Goal: Information Seeking & Learning: Learn about a topic

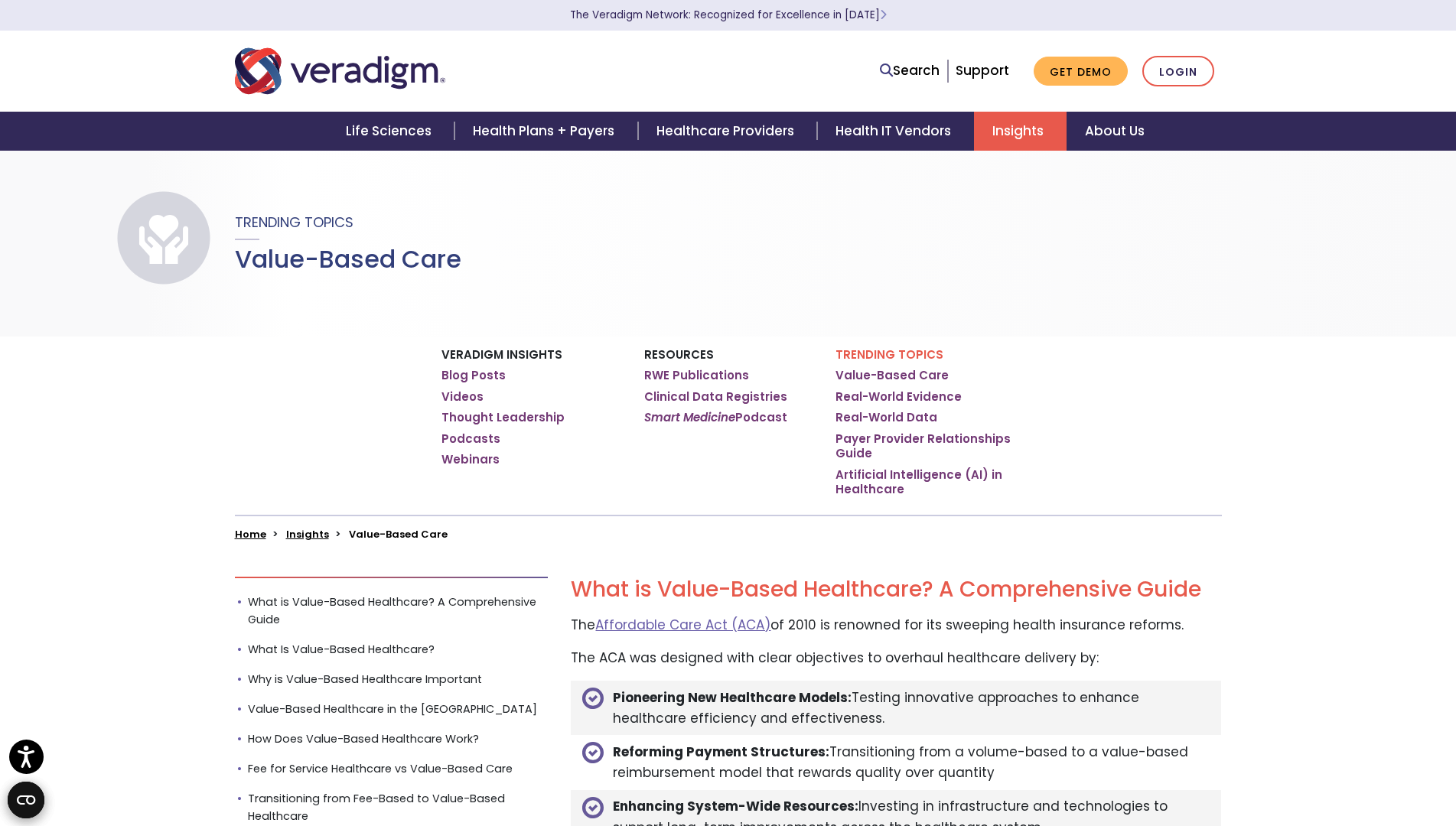
click at [87, 115] on div "Life Sciences Health Plans + Payers Healthcare Providers Health IT Vendors Insi…" at bounding box center [728, 131] width 1433 height 39
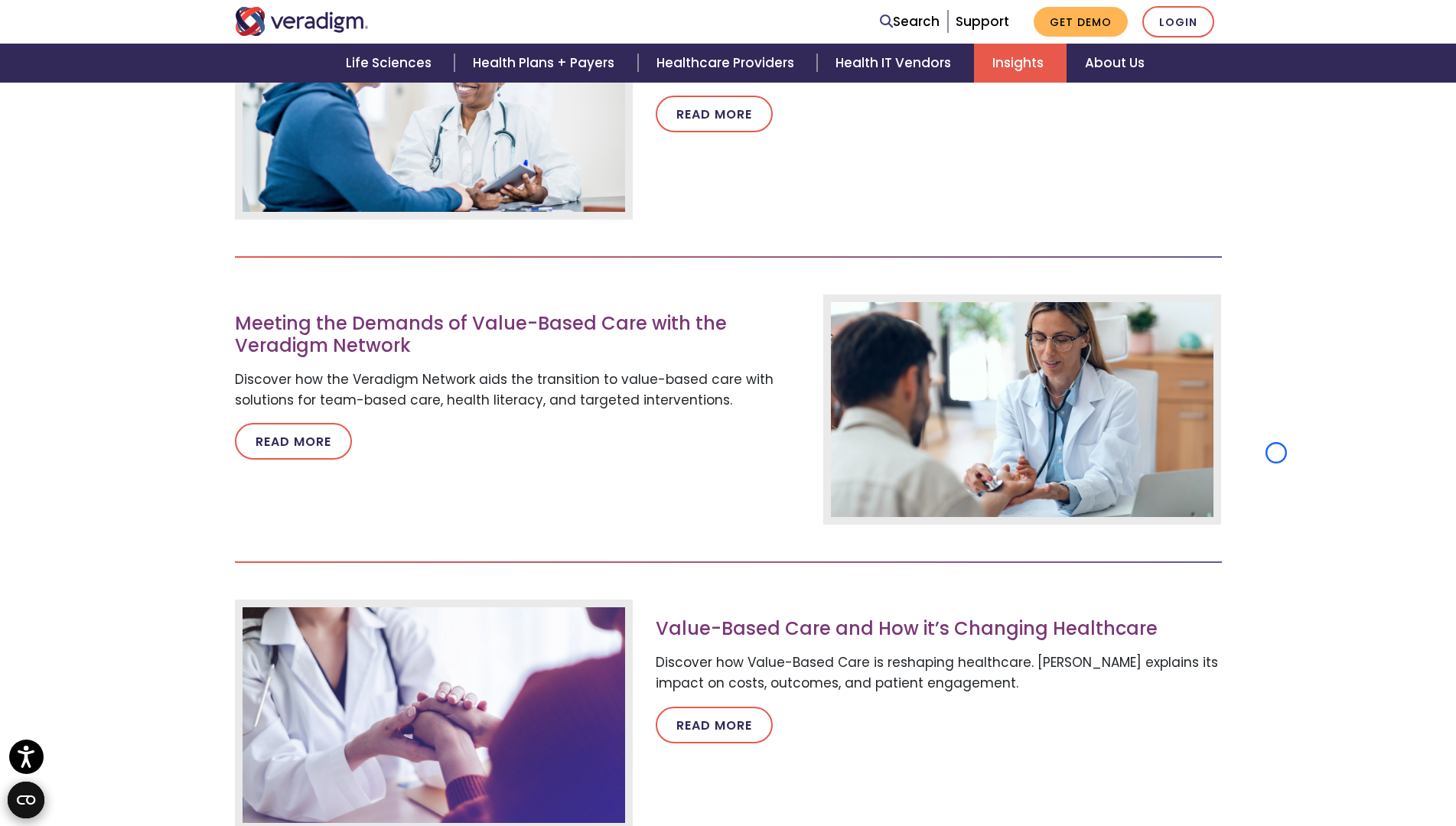
scroll to position [6841, 0]
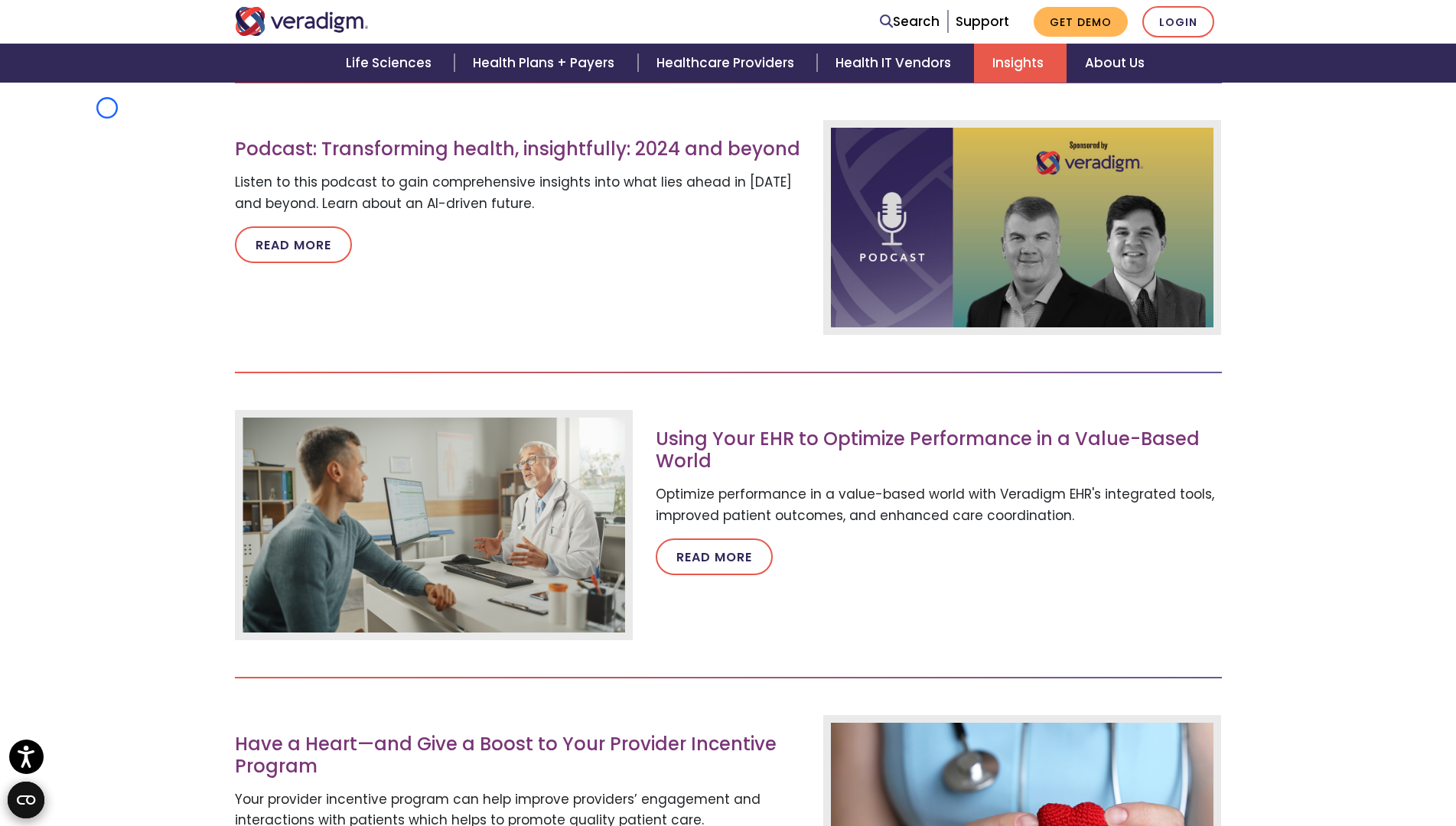
scroll to position [7571, 0]
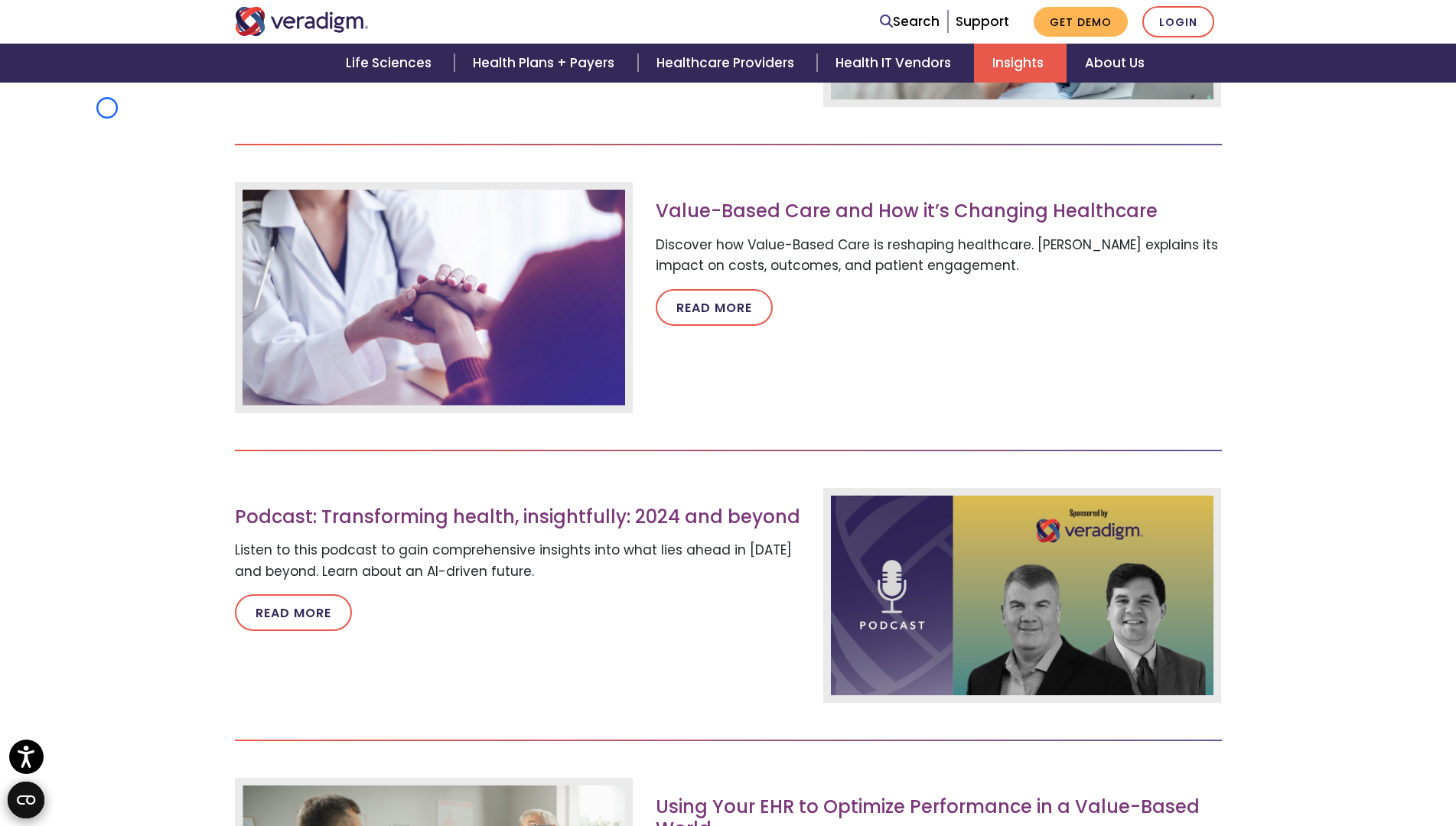
scroll to position [7157, 0]
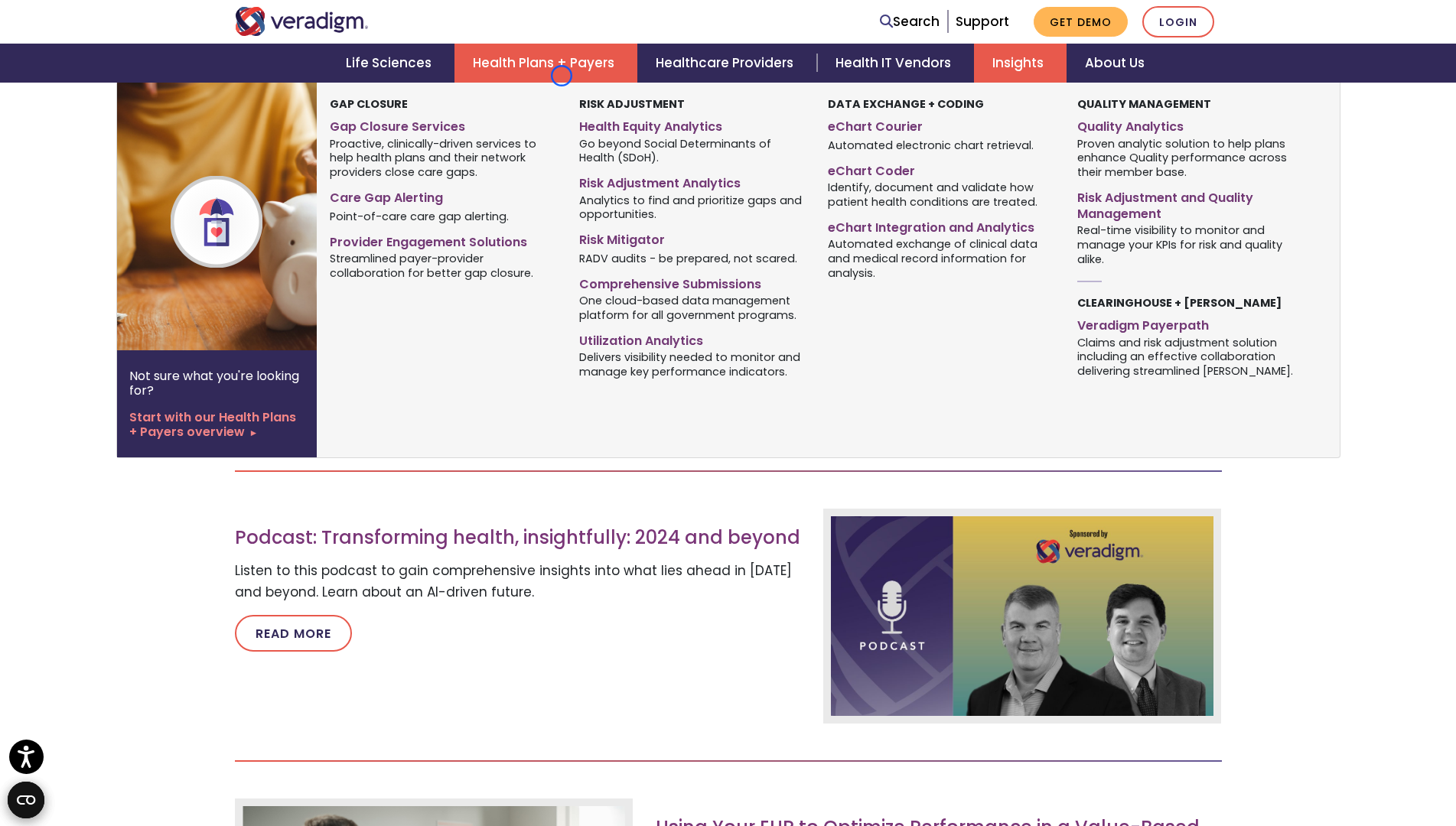
click at [562, 76] on link "Health Plans + Payers" at bounding box center [546, 63] width 183 height 39
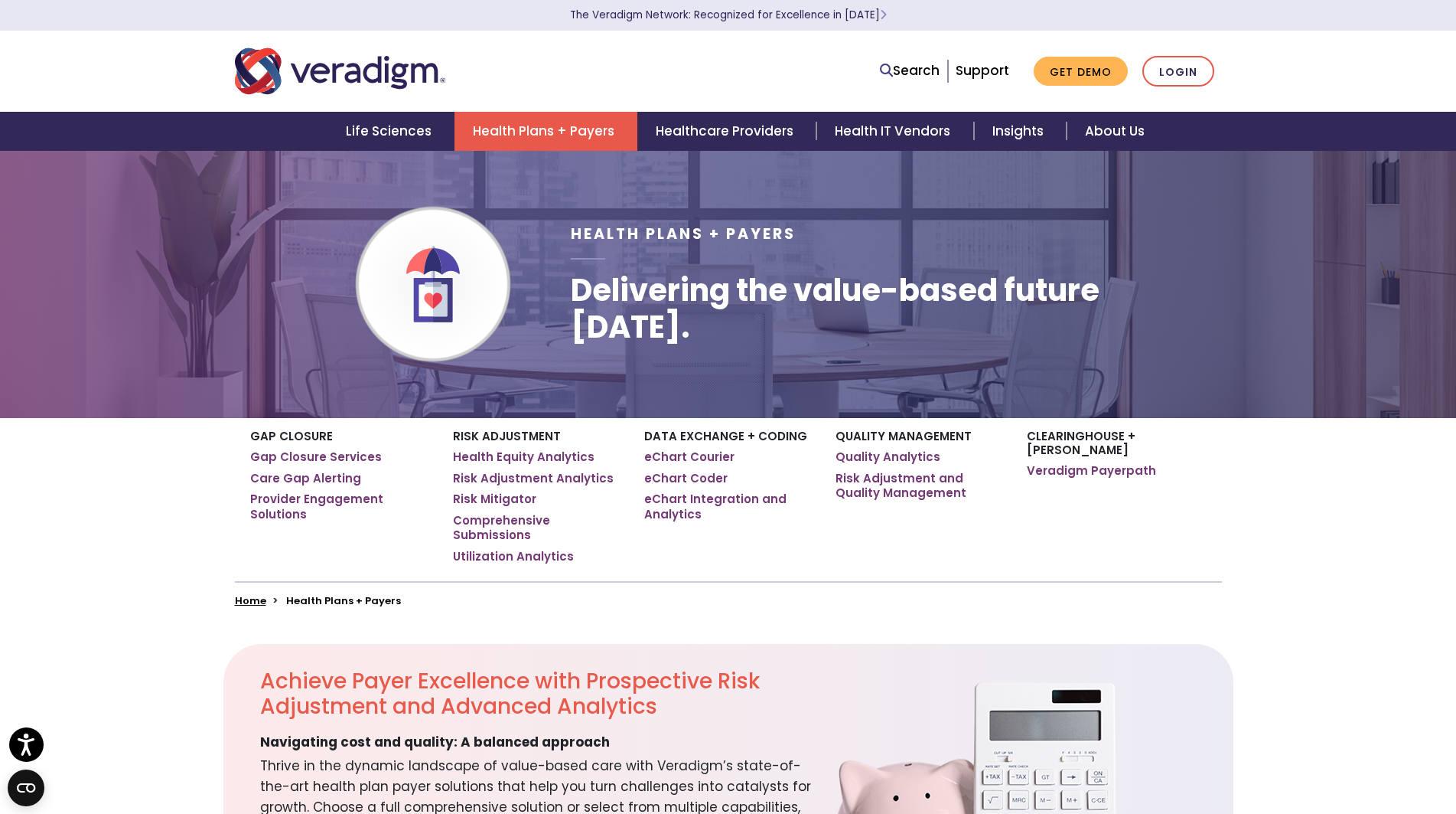
click at [562, 76] on div at bounding box center [434, 71] width 420 height 51
click at [139, 99] on nav "Search Support Get Demo Login" at bounding box center [728, 71] width 1456 height 81
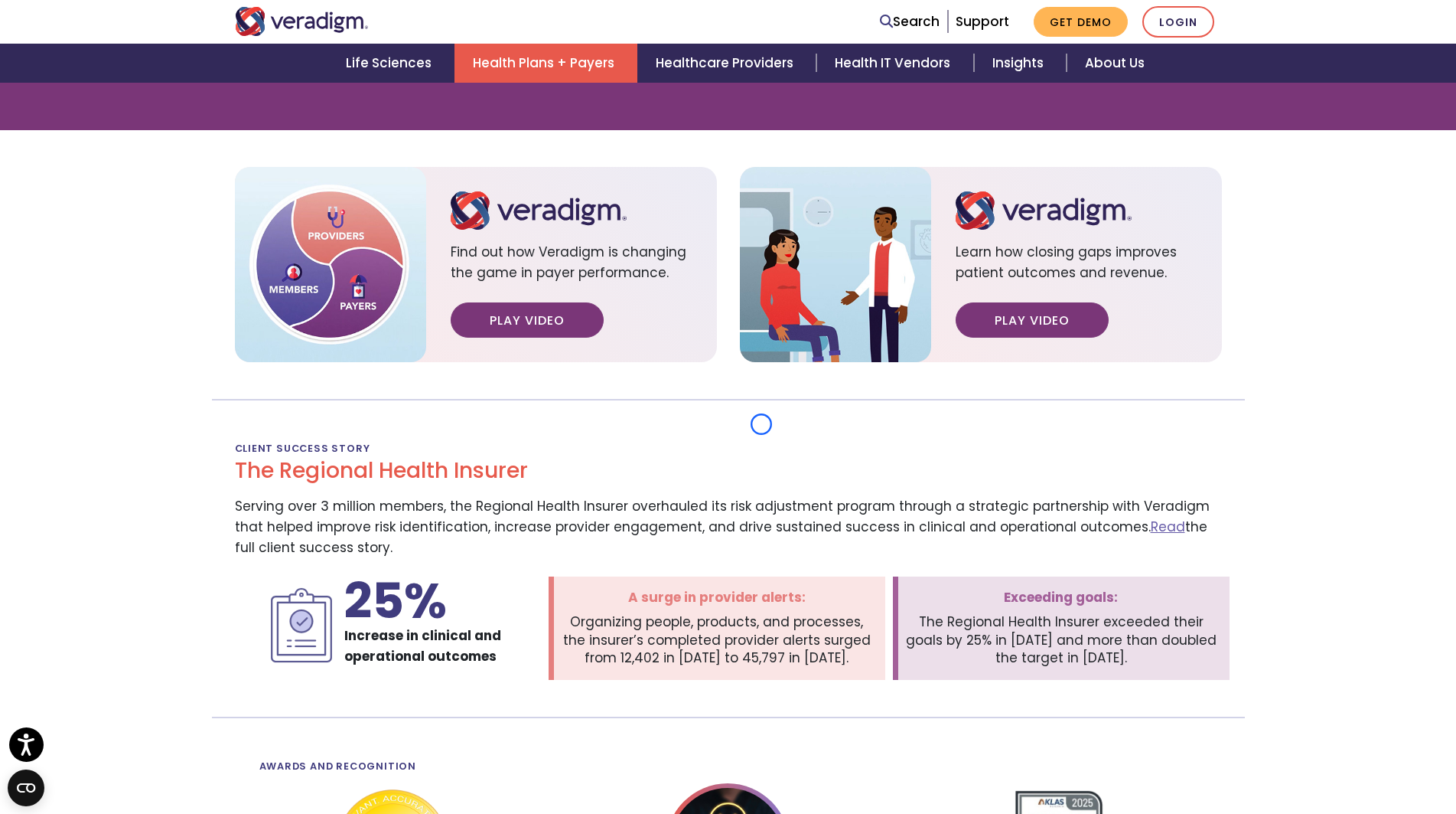
scroll to position [2128, 0]
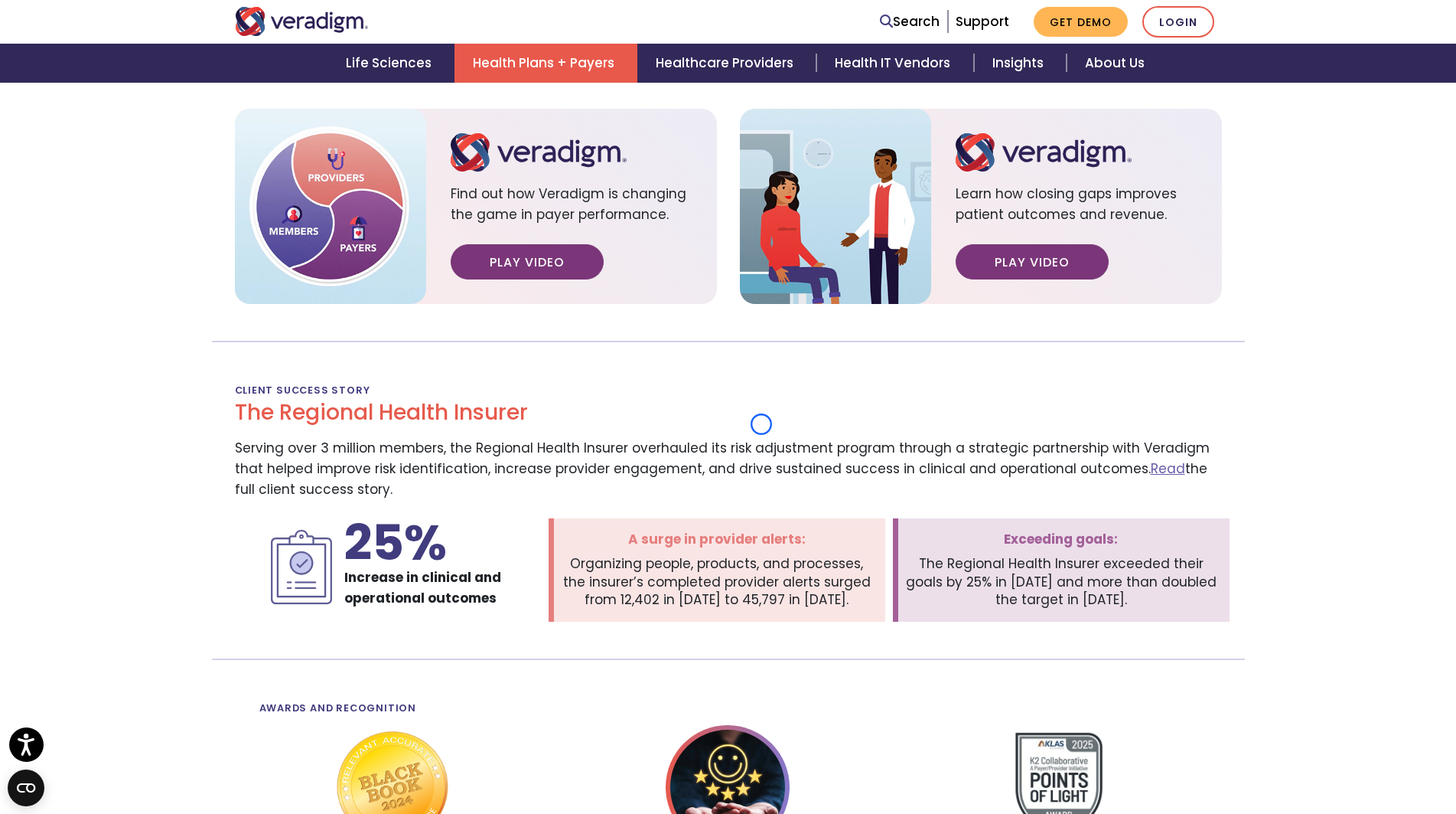
click at [139, 99] on div "Achieve Payer Excellence with Prospective Risk Adjustment and Advanced Analytic…" at bounding box center [728, 185] width 1456 height 3339
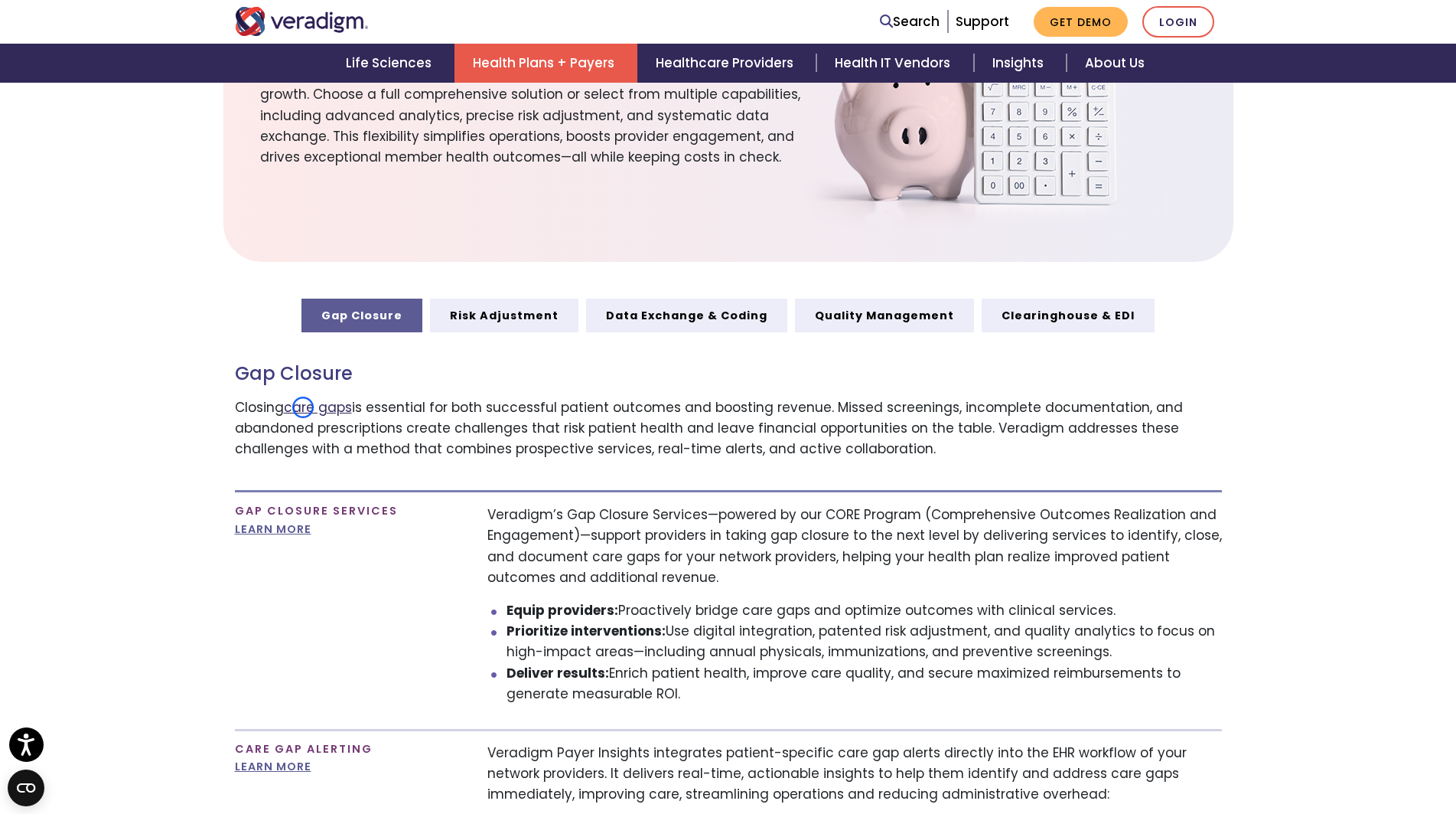
click at [303, 407] on link "care gaps" at bounding box center [317, 407] width 68 height 18
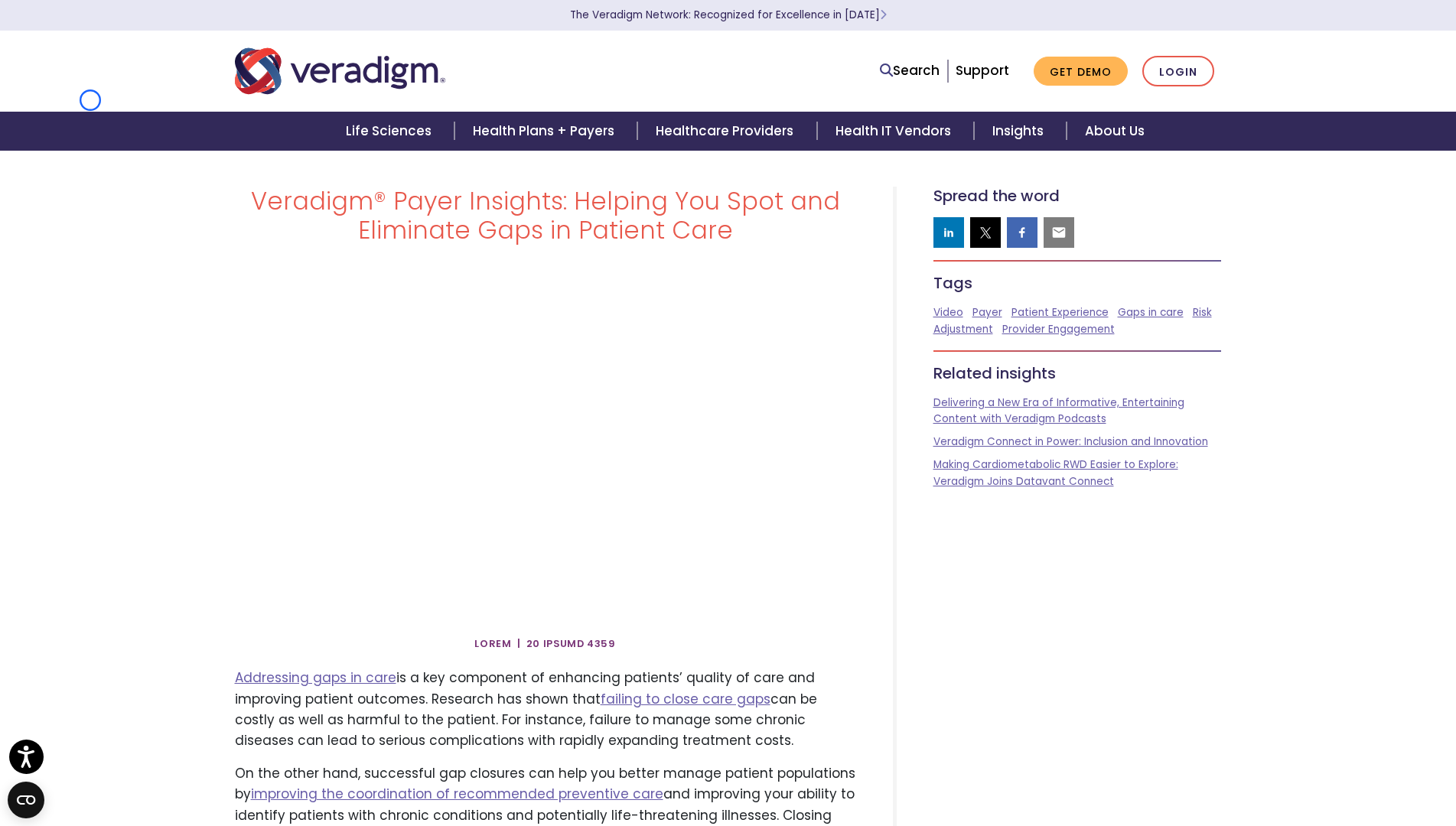
click at [91, 100] on nav "Search Support Get Demo Login" at bounding box center [728, 71] width 1456 height 81
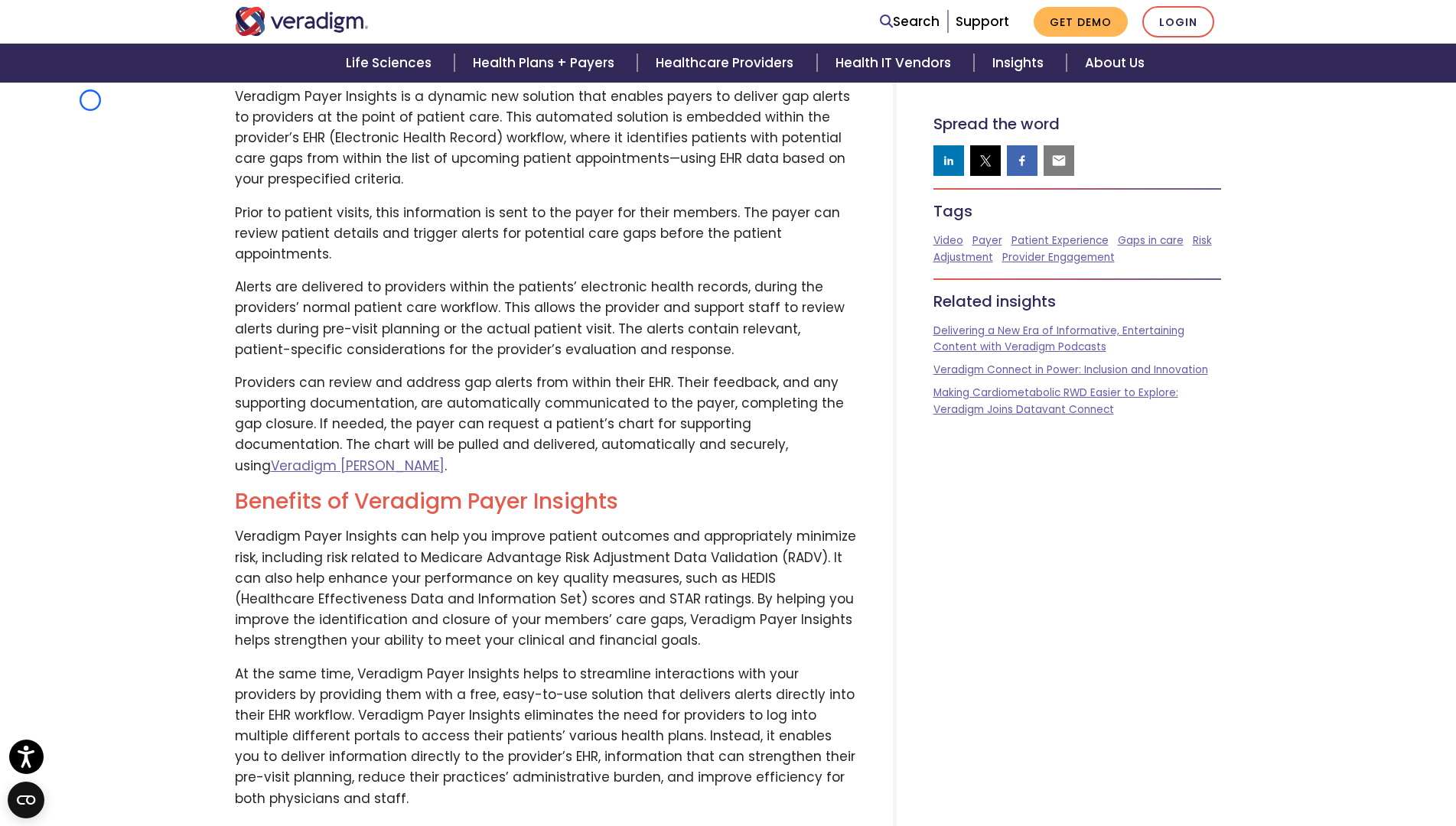
scroll to position [985, 0]
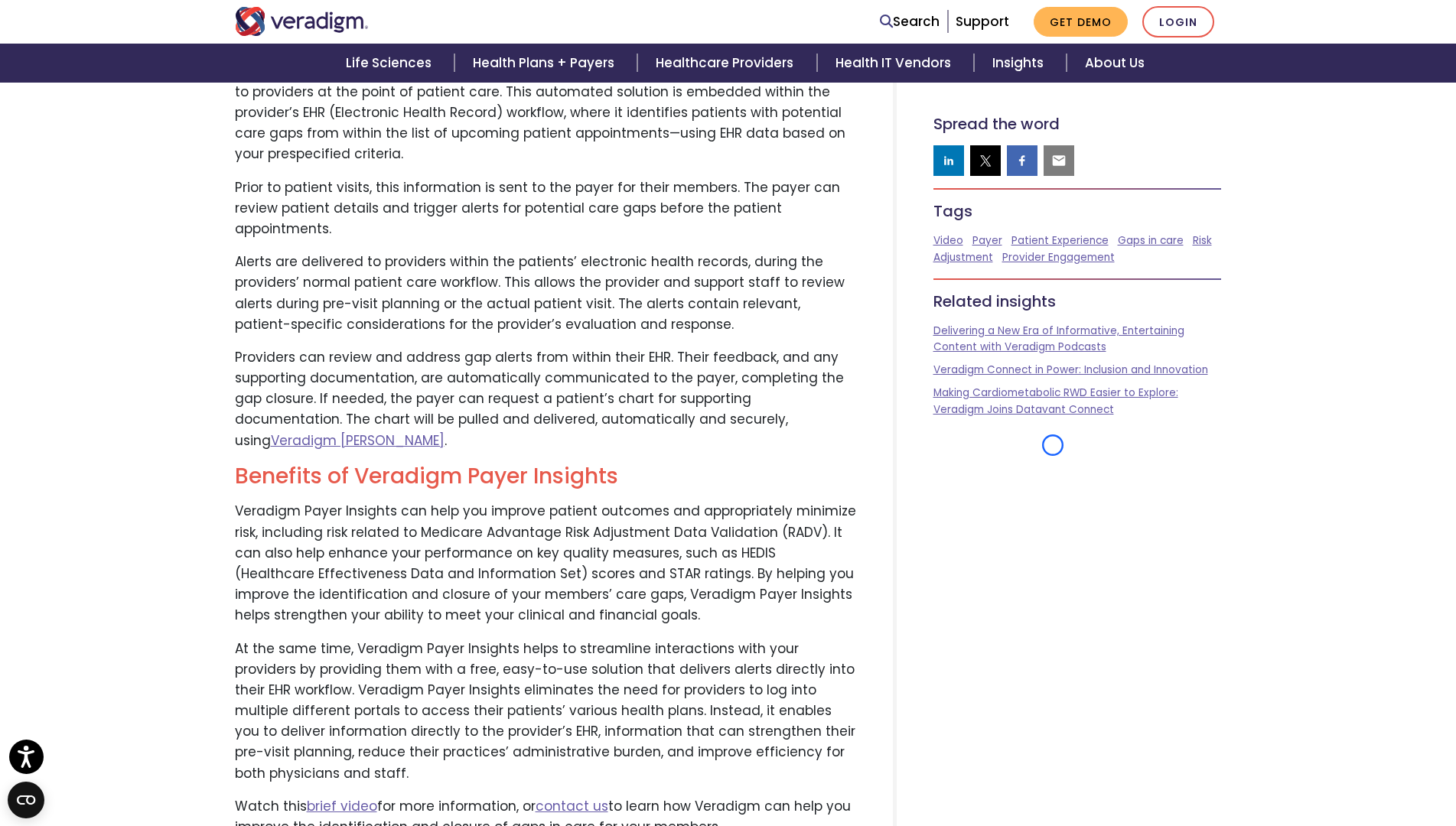
click at [91, 100] on div "Veradigm® Payer Insights: Helping You Spot and Eliminate Gaps in Patient Care P…" at bounding box center [728, 169] width 1456 height 2009
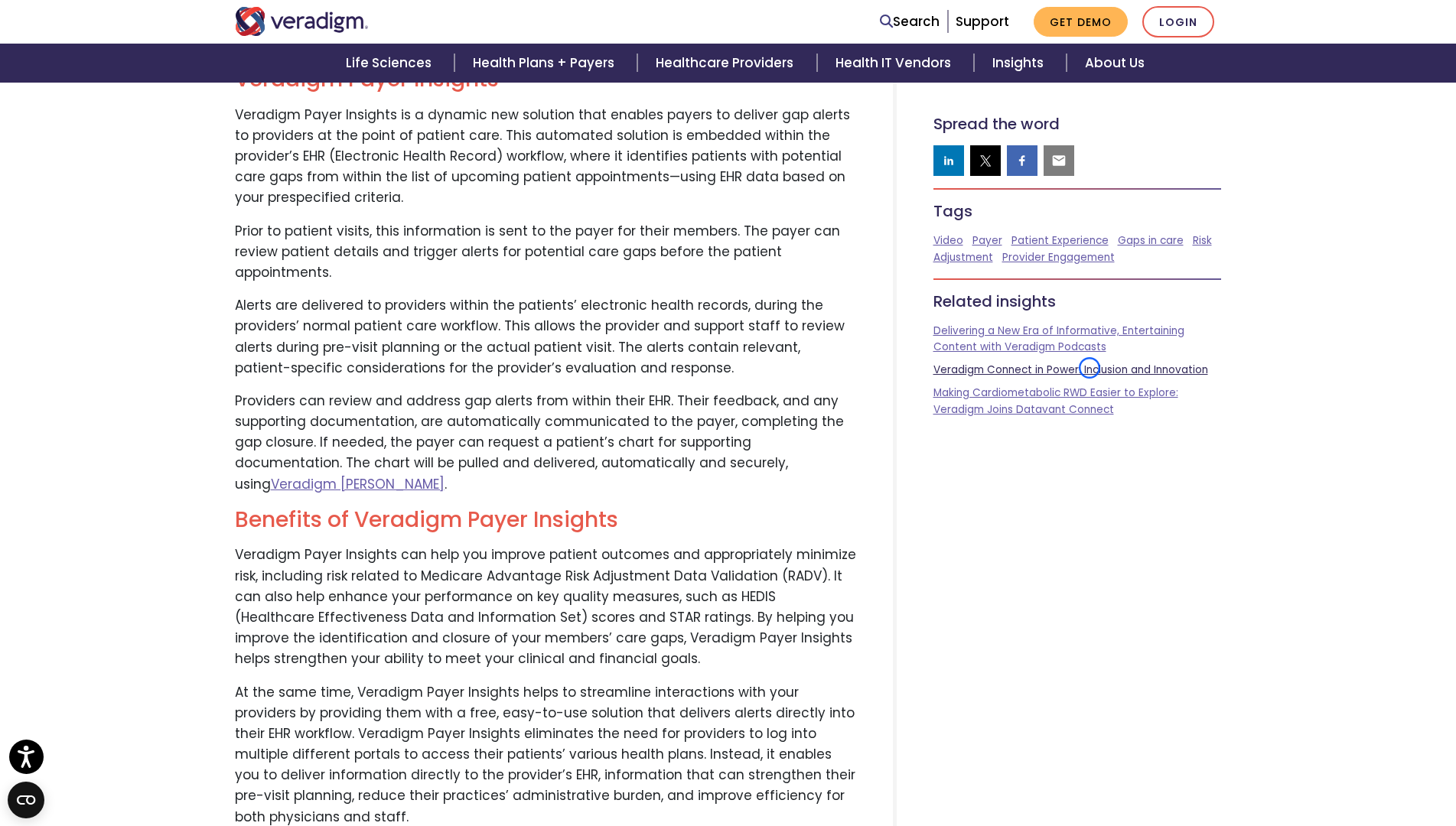
click at [1089, 368] on link "Veradigm Connect in Power: Inclusion and Innovation" at bounding box center [1070, 370] width 274 height 15
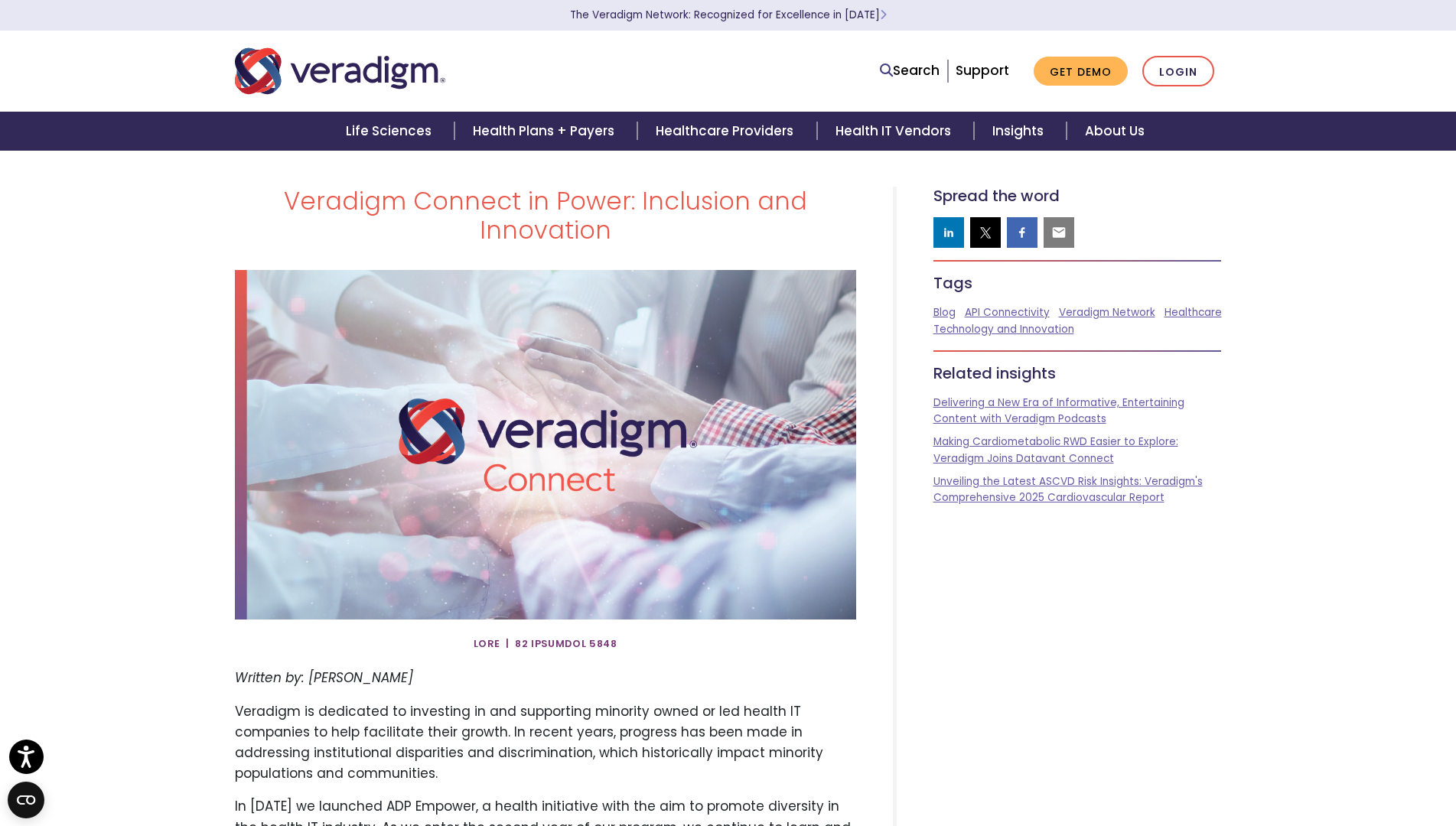
click at [1089, 368] on h5 "Related insights" at bounding box center [1077, 373] width 288 height 18
click at [152, 146] on div "Life Sciences Health Plans + Payers Healthcare Providers Health IT Vendors Insi…" at bounding box center [728, 131] width 1433 height 39
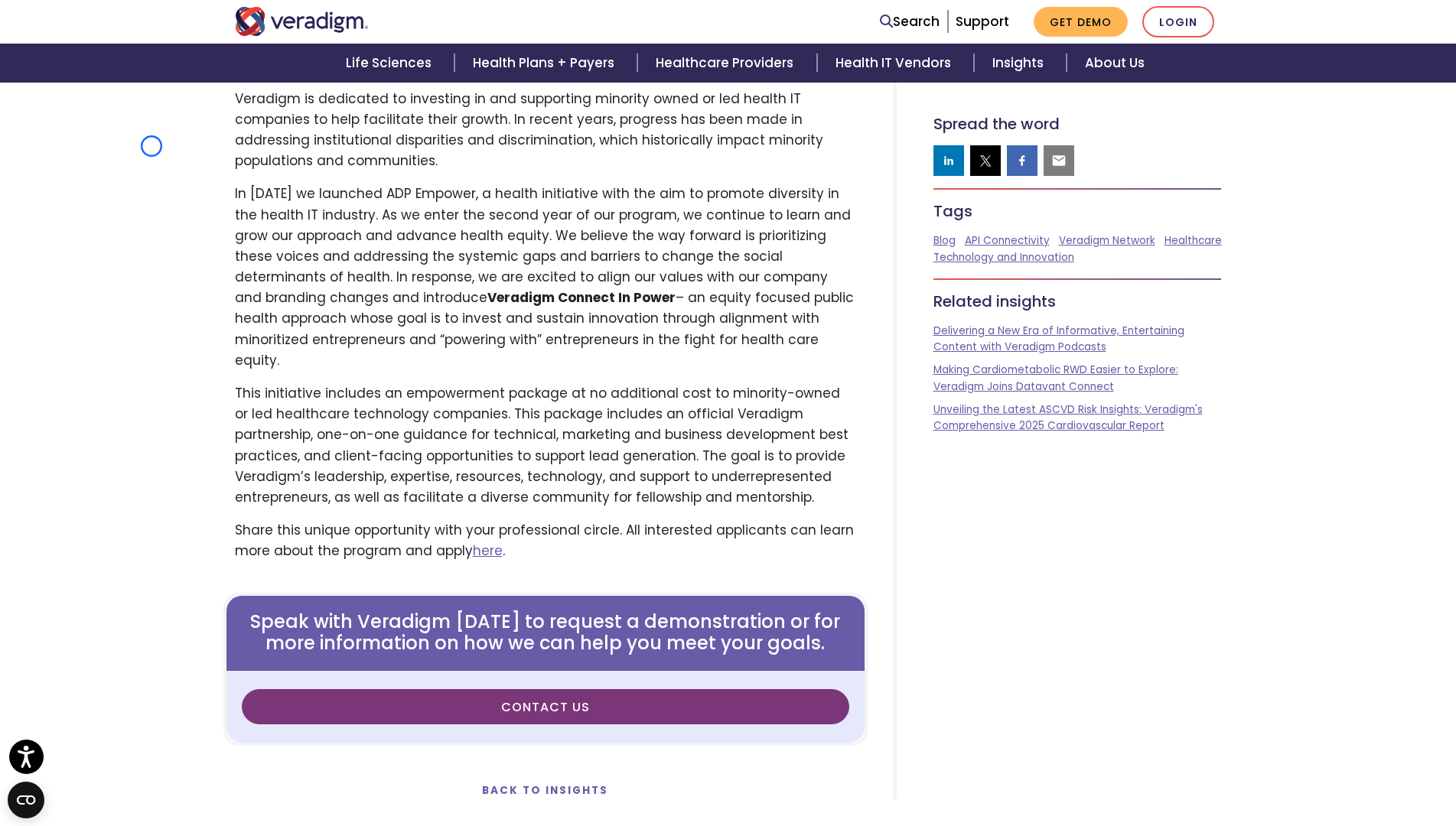
scroll to position [663, 0]
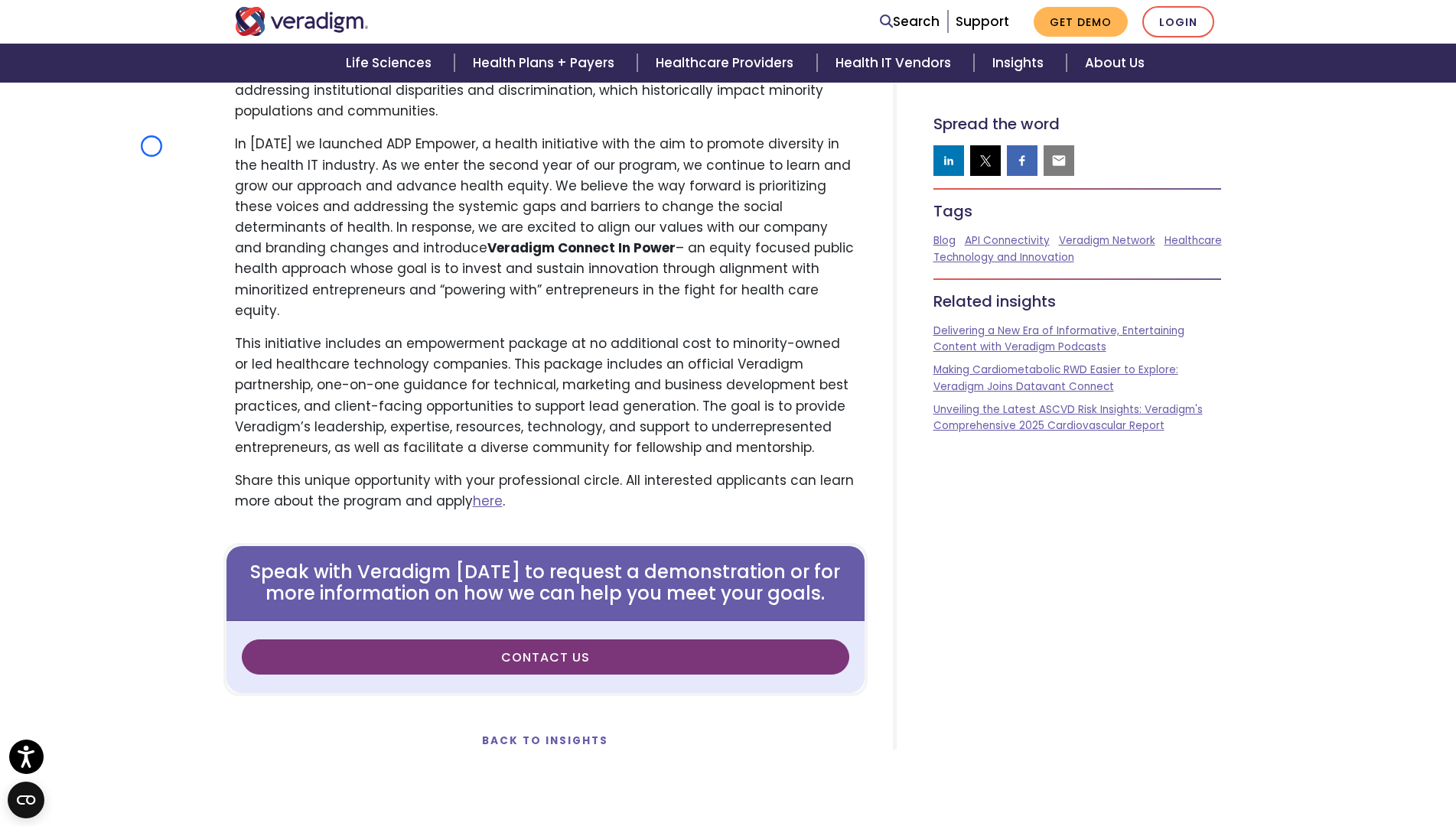
click at [152, 146] on div "Veradigm Connect in Power: Inclusion and Innovation" at bounding box center [728, 167] width 1456 height 1361
click at [996, 16] on link "Support" at bounding box center [982, 21] width 54 height 18
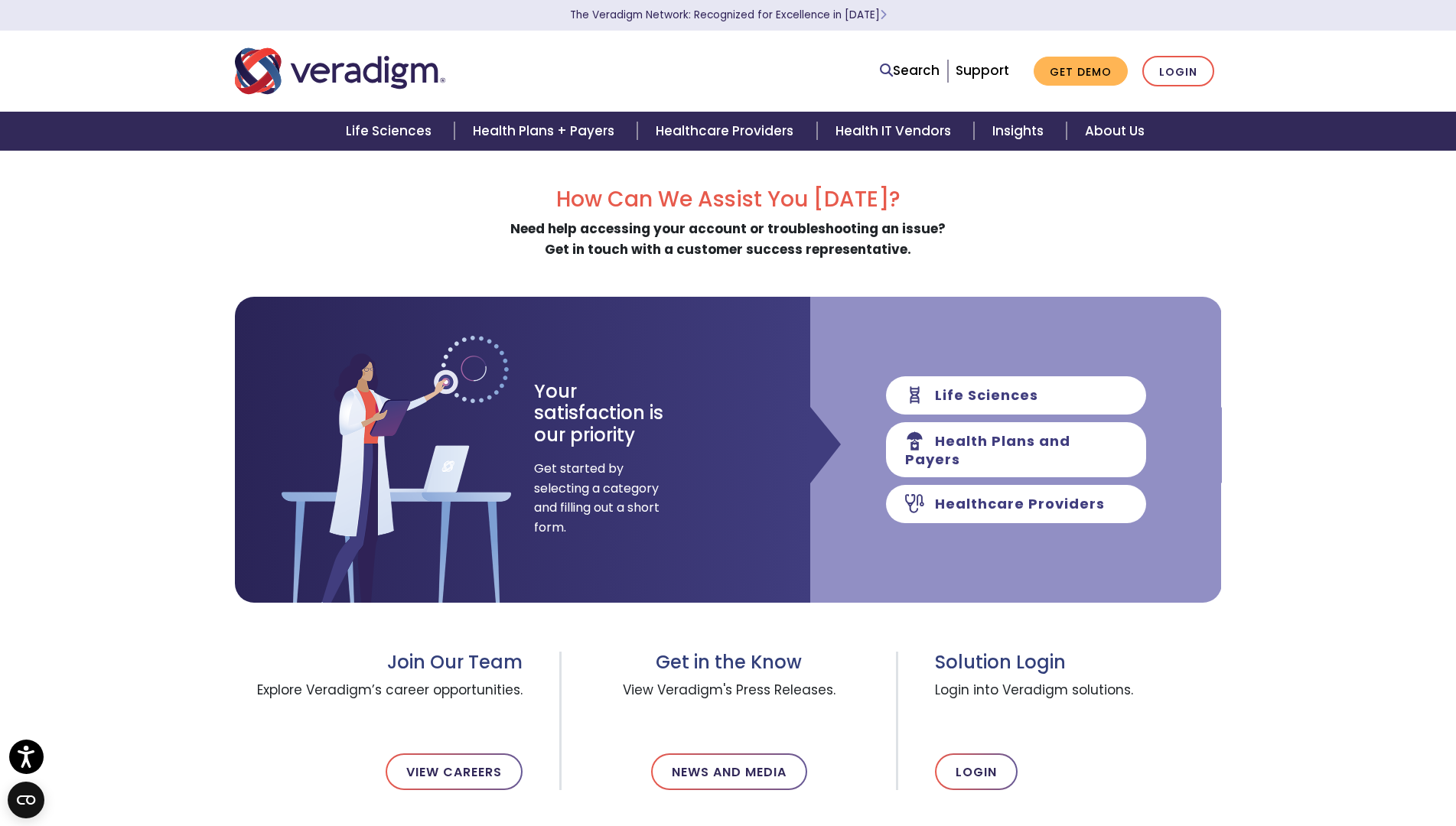
click at [996, 16] on p "The Veradigm Network: Recognized for Excellence in [DATE]" at bounding box center [728, 15] width 995 height 30
click at [84, 115] on div "Life Sciences Health Plans + Payers Healthcare Providers Health IT Vendors Insi…" at bounding box center [728, 131] width 1433 height 39
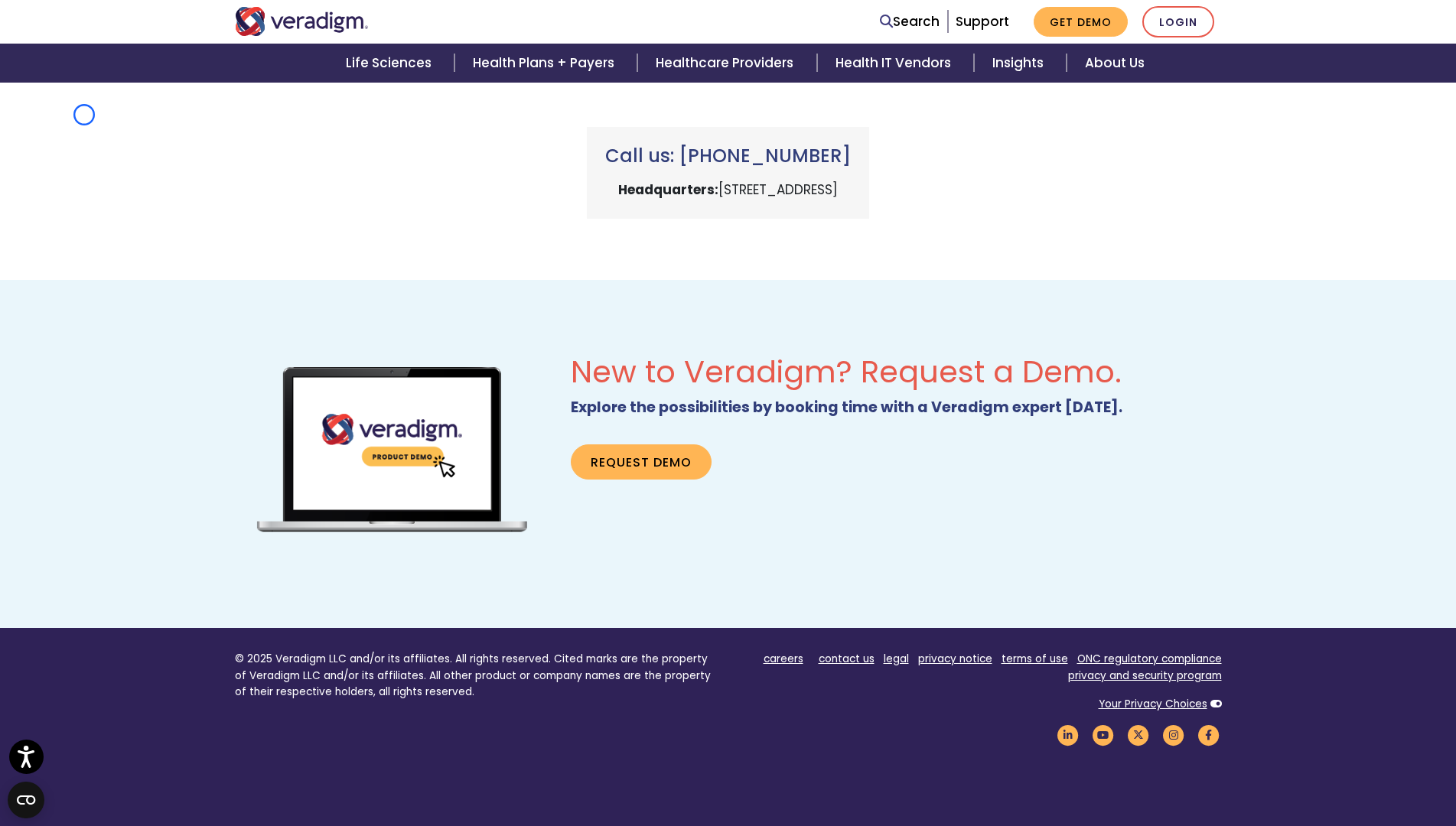
scroll to position [764, 0]
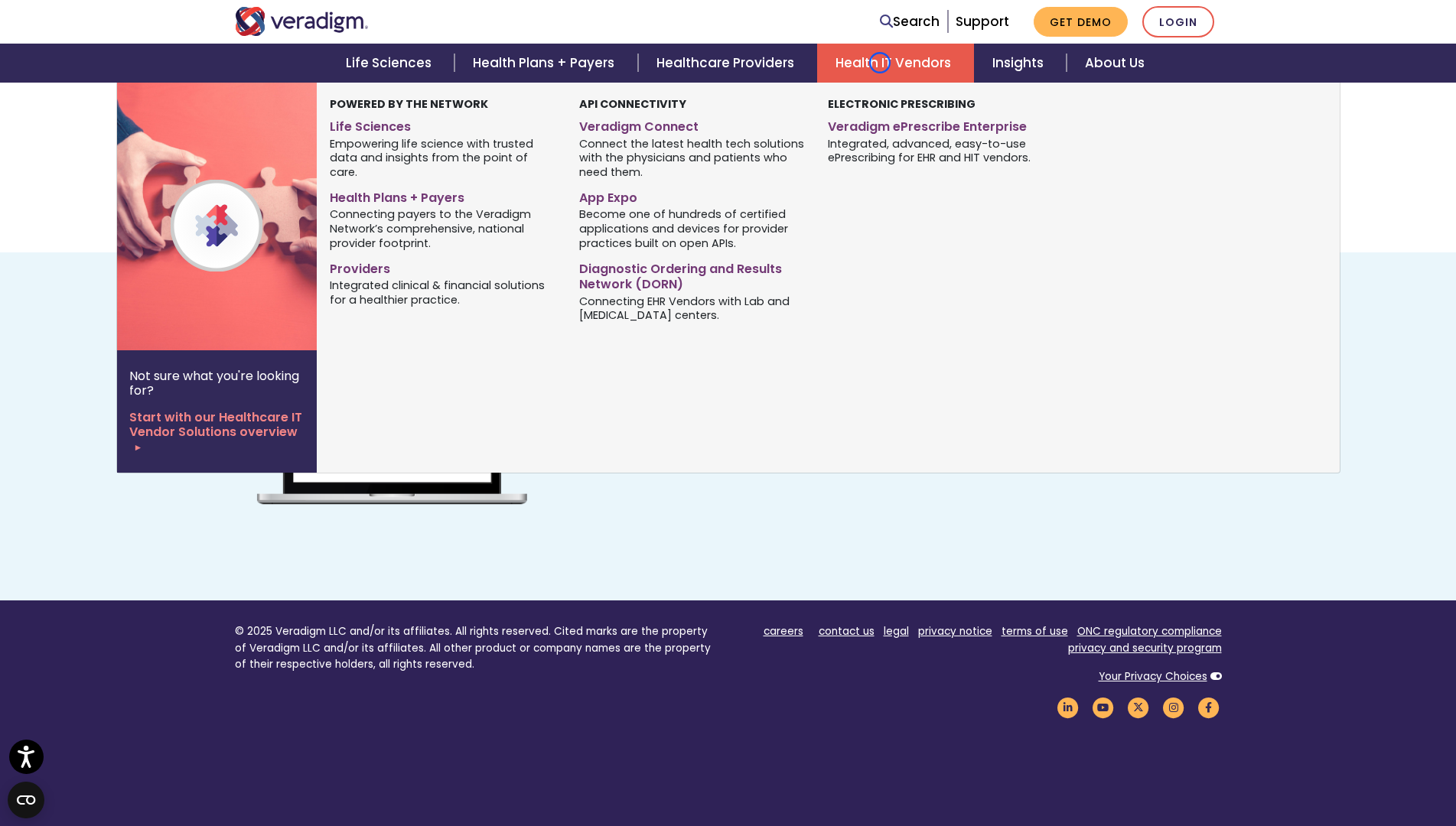
click at [880, 63] on link "Health IT Vendors" at bounding box center [895, 63] width 157 height 39
